Goal: Information Seeking & Learning: Learn about a topic

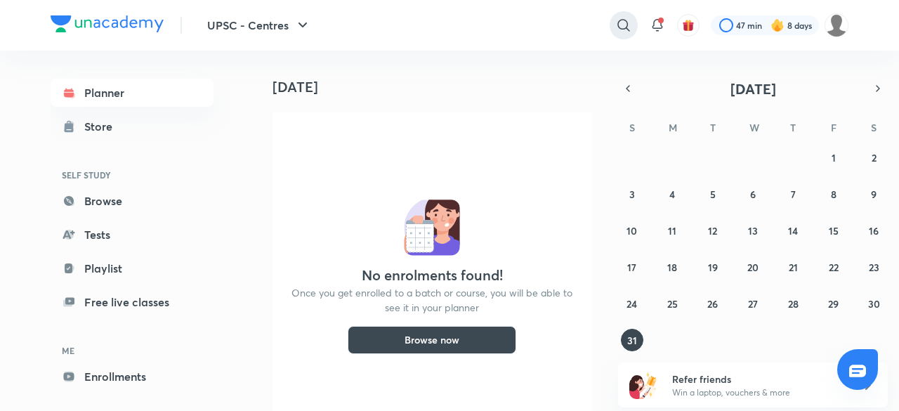
click at [616, 16] on div at bounding box center [624, 25] width 28 height 28
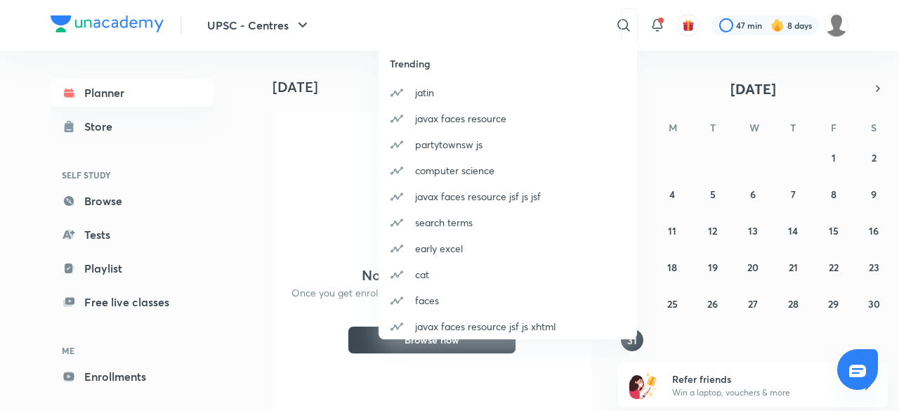
click at [594, 22] on div "Trending [PERSON_NAME] javax faces resource partytownsw js computer science jav…" at bounding box center [449, 205] width 899 height 411
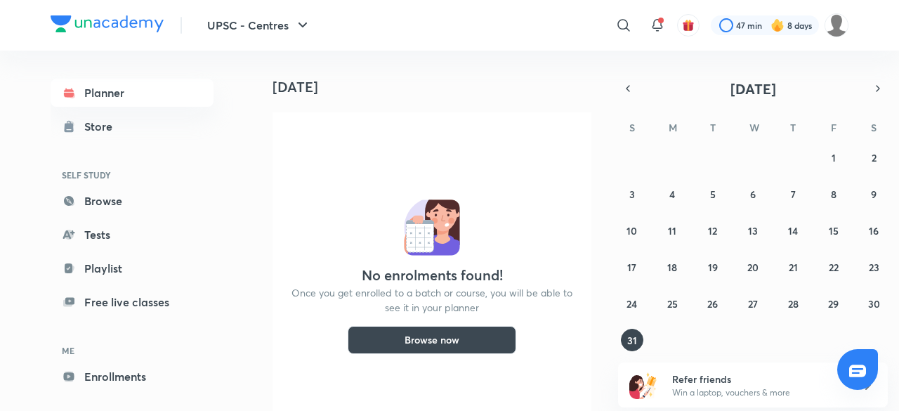
click at [594, 22] on div "​" at bounding box center [508, 25] width 259 height 34
click at [621, 20] on icon at bounding box center [623, 25] width 17 height 17
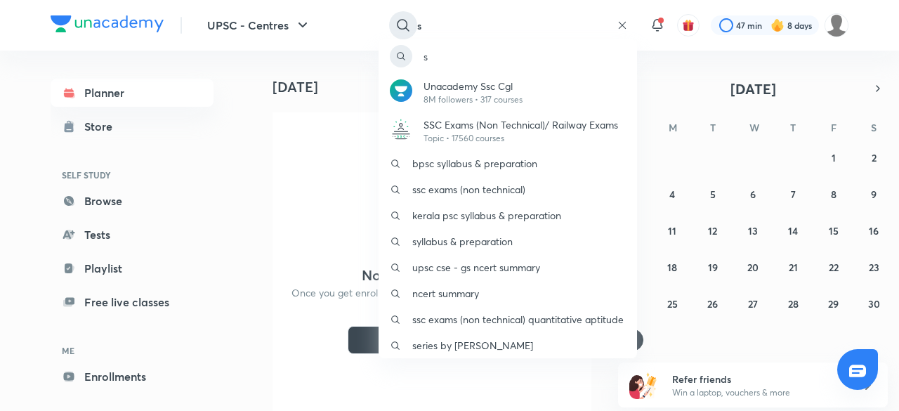
click at [621, 20] on div "s Unacademy Ssc Cgl 8M followers • 317 courses SSC Exams (Non Technical)/ Railw…" at bounding box center [449, 205] width 899 height 411
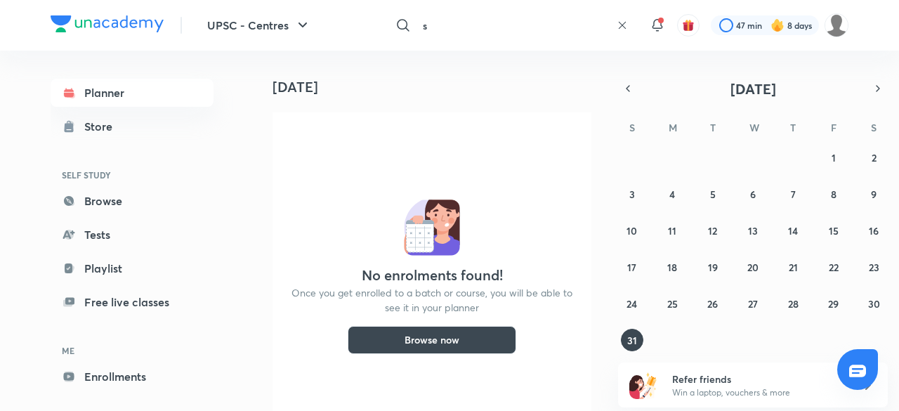
click at [584, 26] on input "s" at bounding box center [514, 25] width 194 height 38
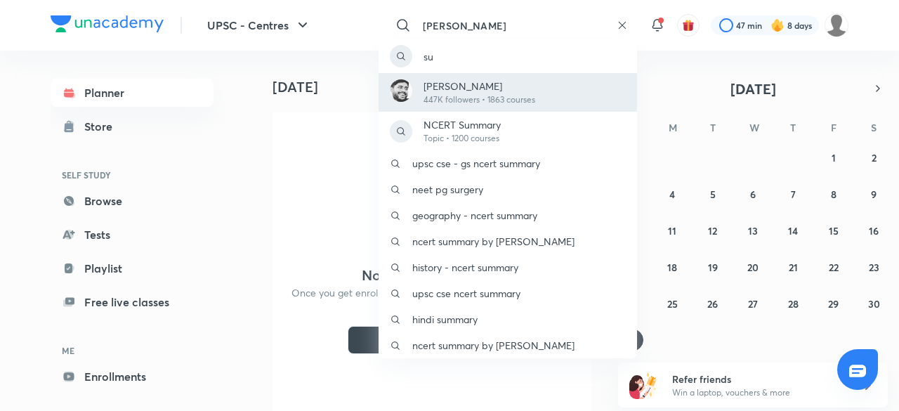
type input "[PERSON_NAME]"
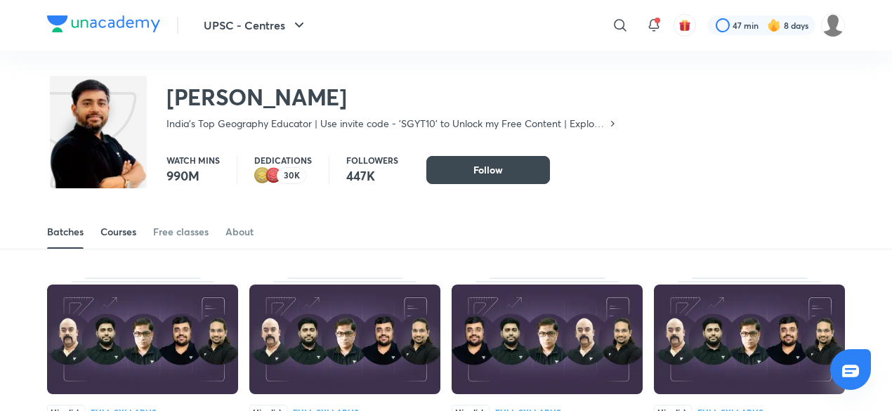
click at [125, 237] on div "Courses" at bounding box center [118, 232] width 36 height 14
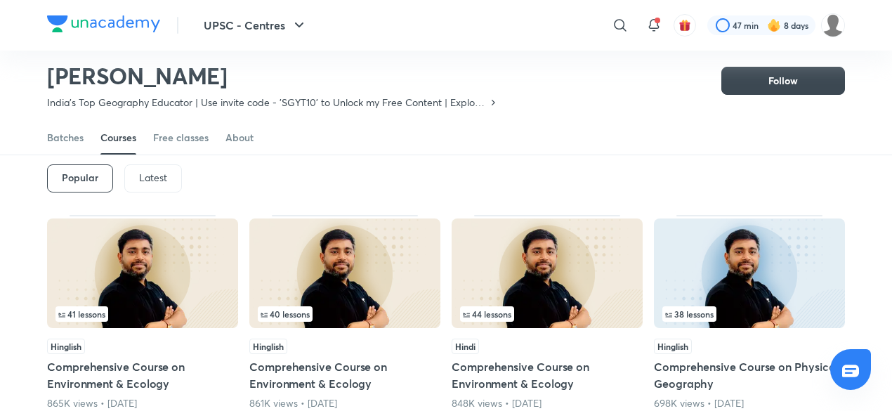
scroll to position [66, 0]
click at [165, 173] on p "Latest" at bounding box center [153, 176] width 28 height 11
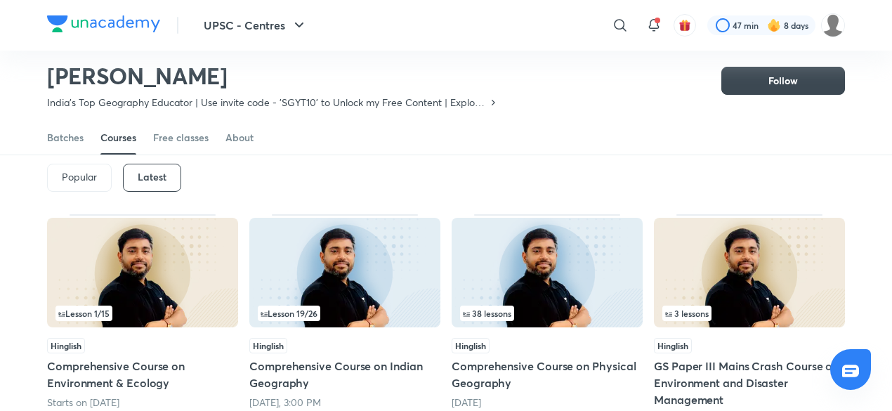
click at [398, 293] on img at bounding box center [344, 273] width 191 height 110
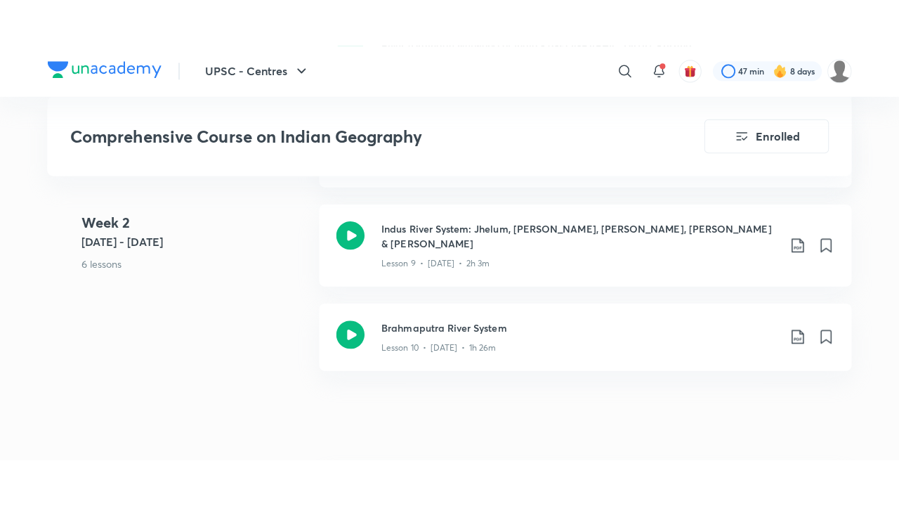
scroll to position [1535, 0]
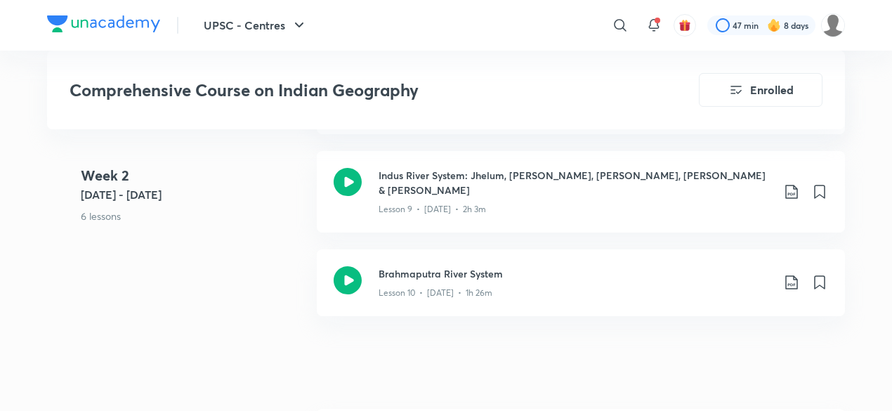
click at [426, 281] on div "Lesson 10 • [DATE] • 1h 26m" at bounding box center [575, 290] width 393 height 18
